Goal: Task Accomplishment & Management: Manage account settings

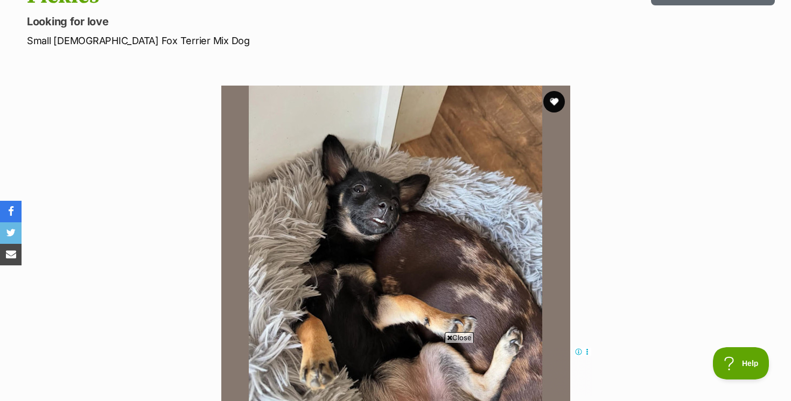
scroll to position [137, 0]
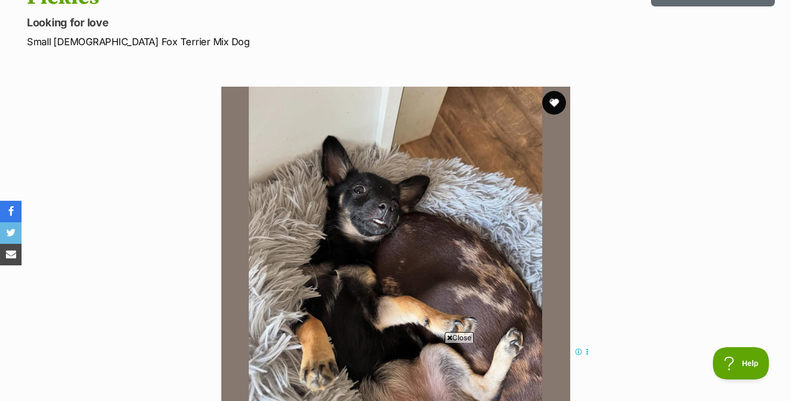
click at [552, 101] on button "favourite" at bounding box center [555, 103] width 24 height 24
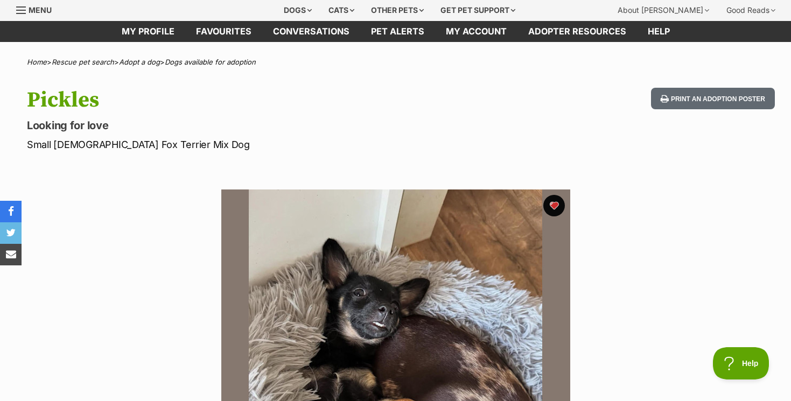
scroll to position [0, 0]
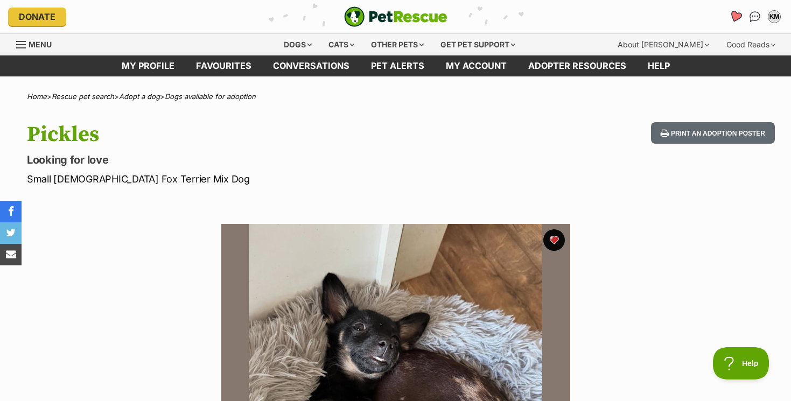
click at [738, 13] on icon "Favourites" at bounding box center [735, 16] width 13 height 12
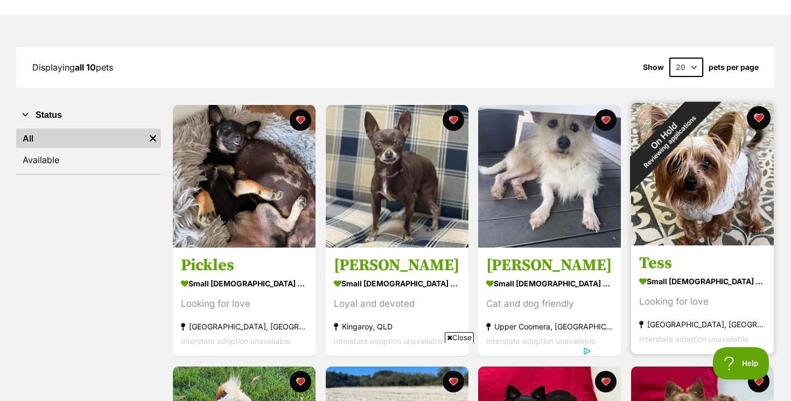
click at [759, 115] on button "favourite" at bounding box center [759, 118] width 24 height 24
